Goal: Task Accomplishment & Management: Complete application form

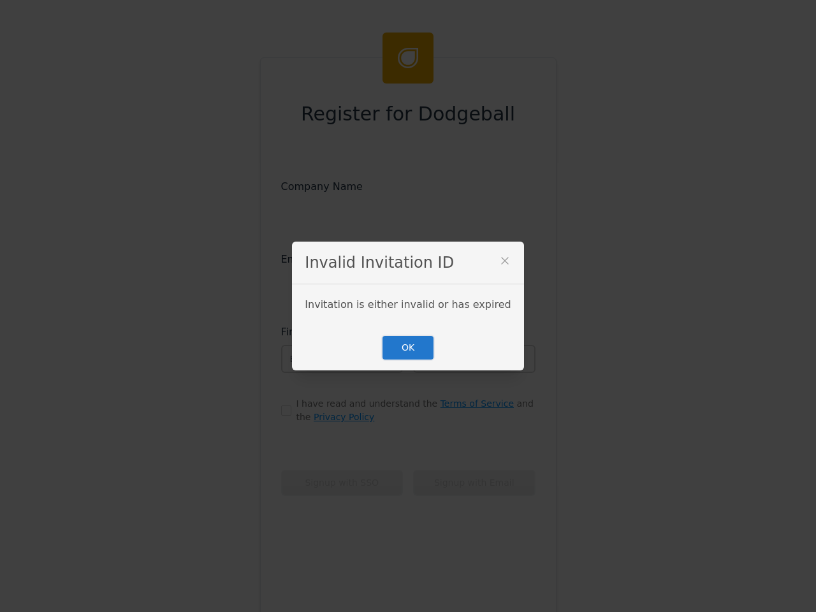
click at [408, 306] on div "Invitation is either invalid or has expired" at bounding box center [408, 304] width 206 height 15
click at [498, 263] on icon at bounding box center [504, 260] width 13 height 13
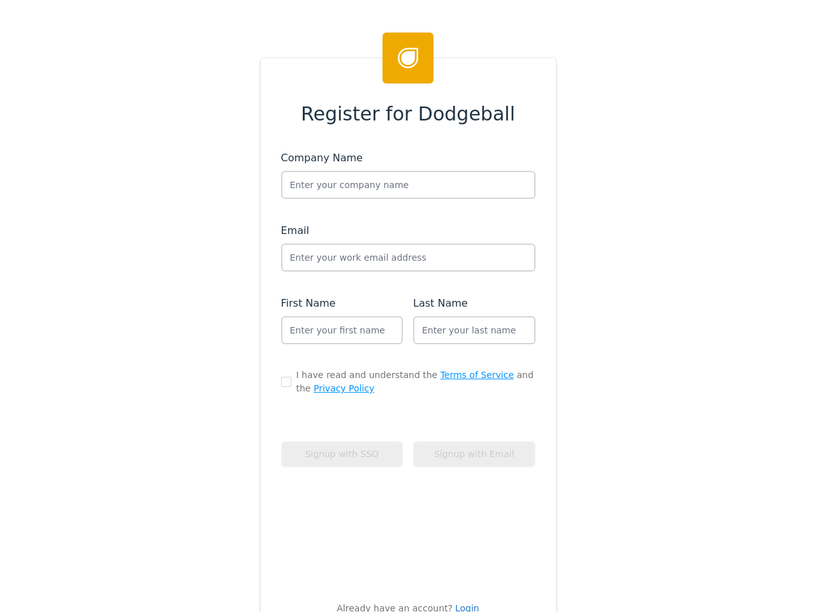
click at [402, 347] on div "Company Name Email First Name Last Name I have read and understand the Terms of…" at bounding box center [408, 363] width 254 height 426
